Goal: Transaction & Acquisition: Subscribe to service/newsletter

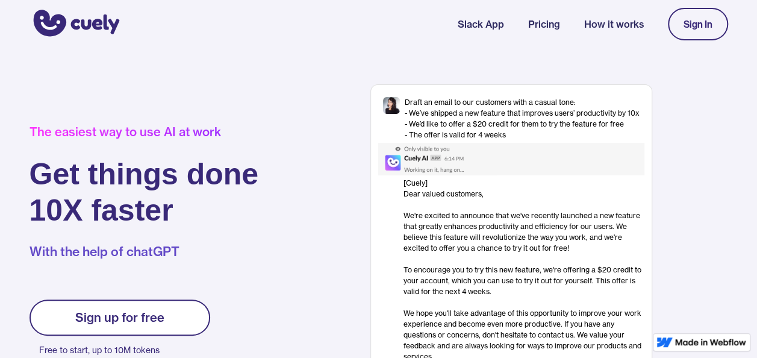
click at [123, 307] on link "Sign up for free" at bounding box center [120, 317] width 181 height 36
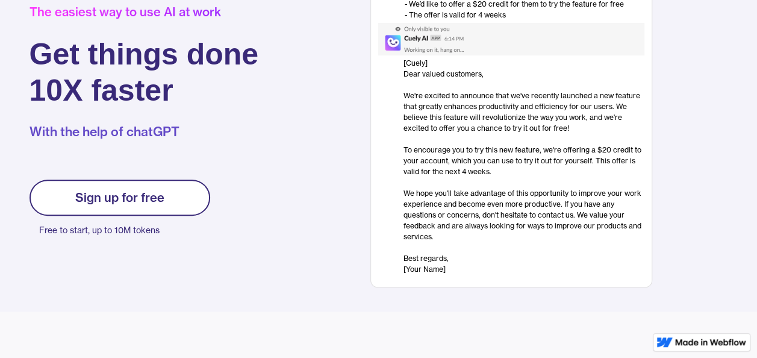
scroll to position [124, 0]
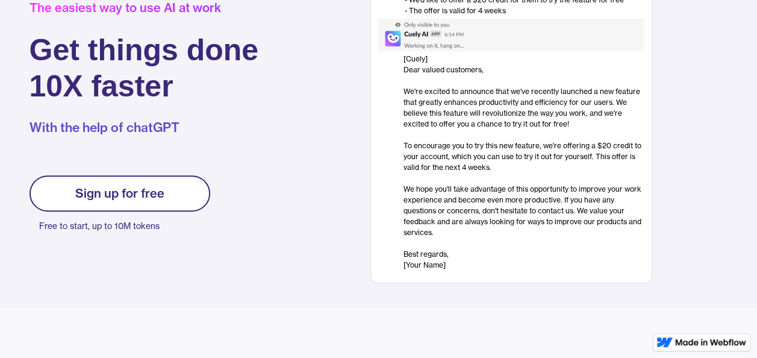
click at [172, 186] on link "Sign up for free" at bounding box center [120, 193] width 181 height 36
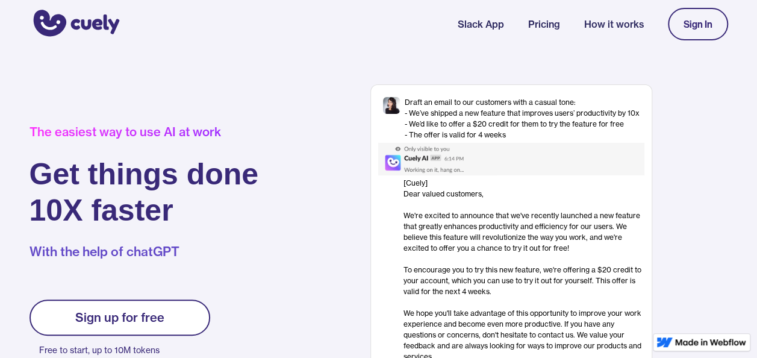
click at [713, 20] on link "Sign In" at bounding box center [698, 24] width 60 height 33
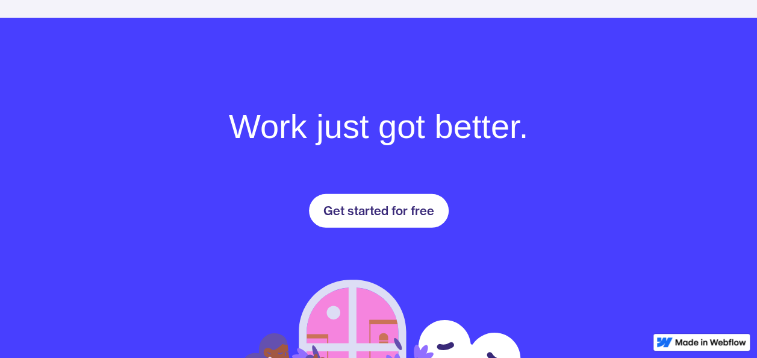
scroll to position [1634, 0]
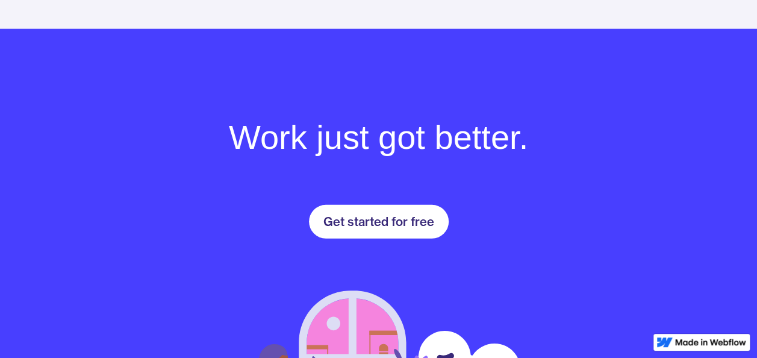
click at [408, 194] on div "Work just got better. Get started for free" at bounding box center [378, 305] width 723 height 398
click at [393, 225] on div "Get started for free" at bounding box center [378, 221] width 111 height 14
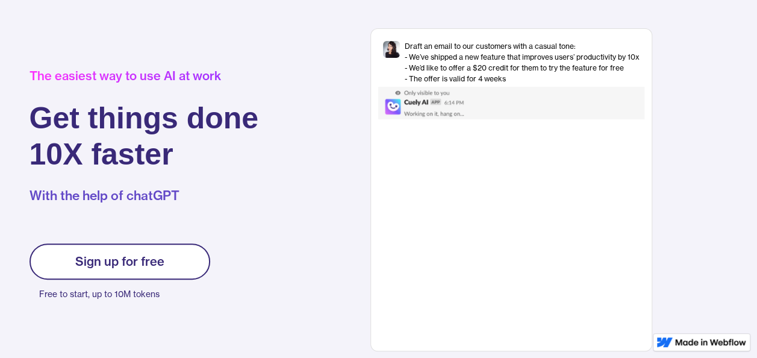
scroll to position [41, 0]
